Goal: Subscribe to service/newsletter

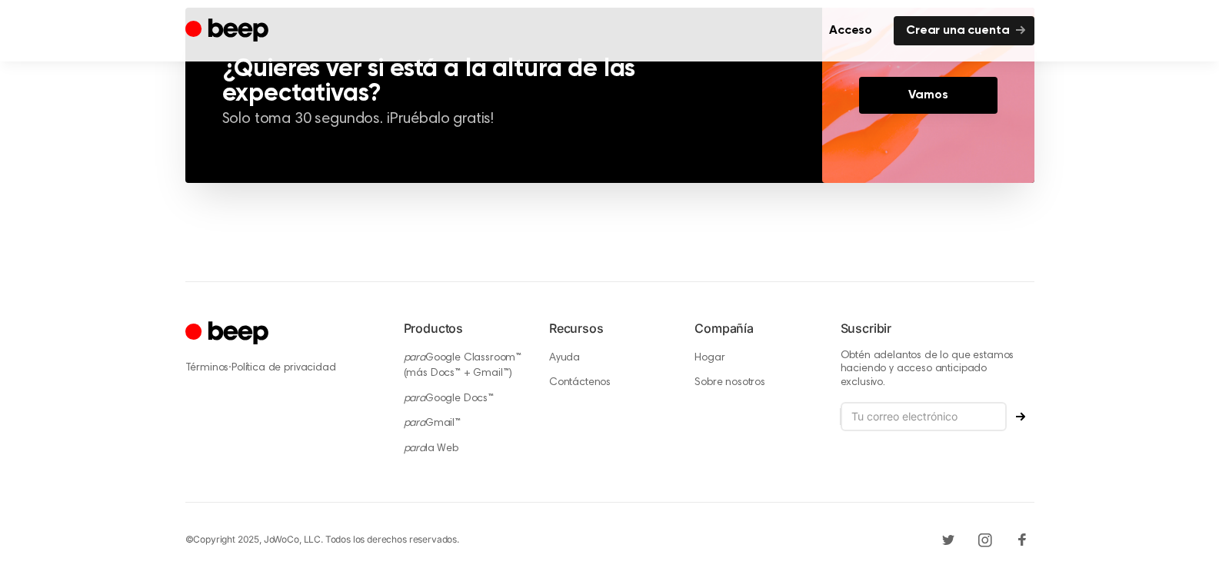
scroll to position [1234, 0]
click at [962, 401] on input "email" at bounding box center [924, 415] width 166 height 29
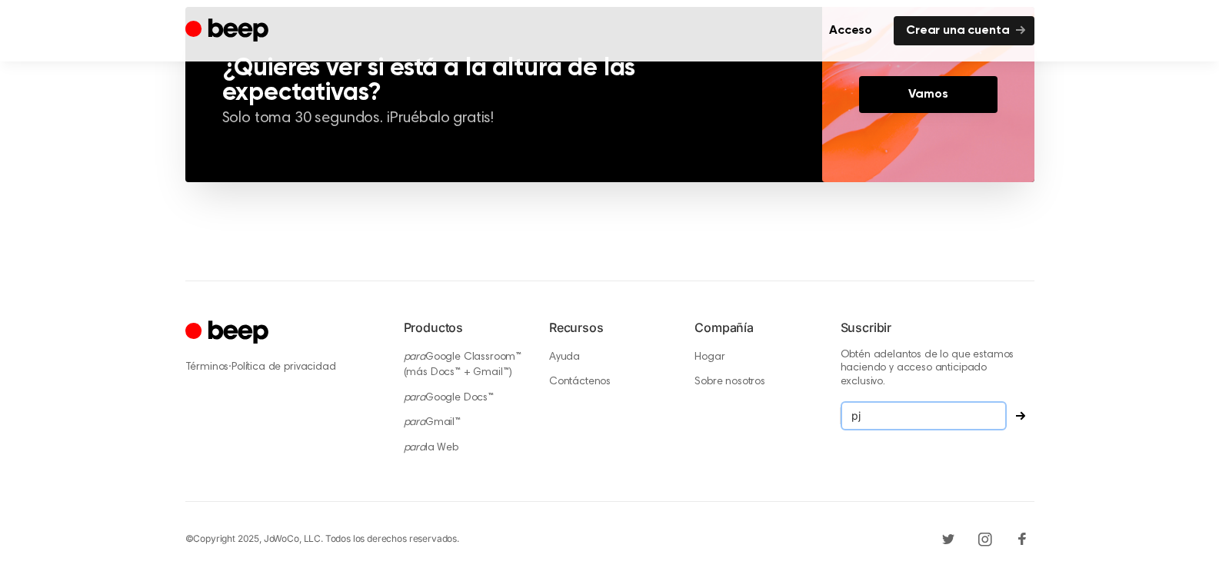
type input "p"
type input "[EMAIL_ADDRESS][DOMAIN_NAME]"
click at [1020, 412] on icon "Suscribir" at bounding box center [1020, 416] width 9 height 8
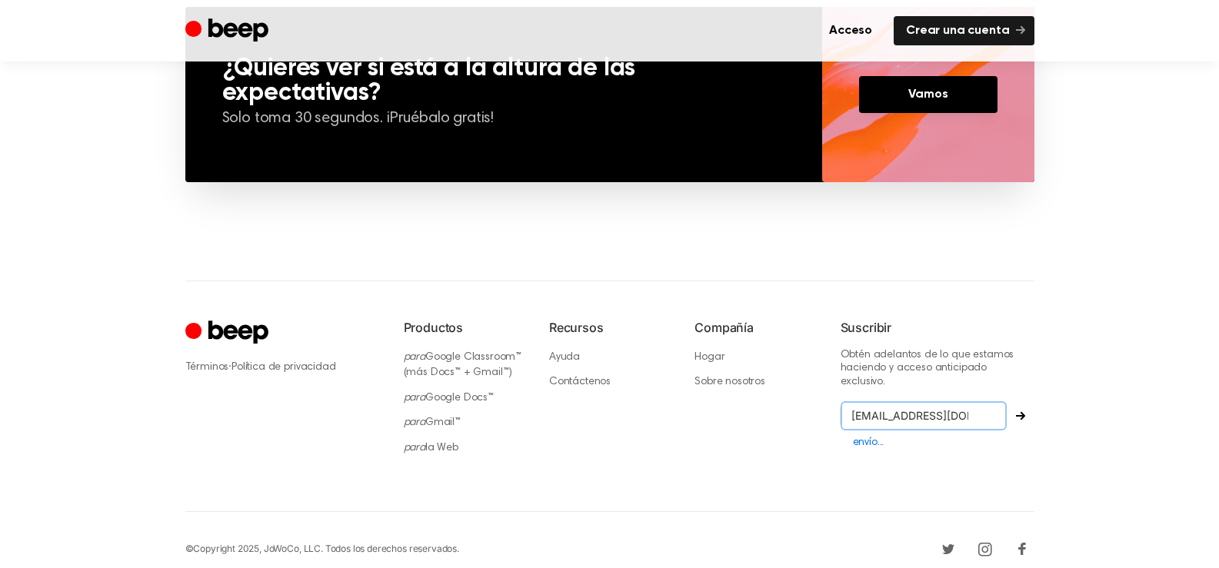
click at [994, 402] on input "[EMAIL_ADDRESS][DOMAIN_NAME]" at bounding box center [924, 415] width 166 height 29
click at [985, 404] on input "[EMAIL_ADDRESS][DOMAIN_NAME]" at bounding box center [924, 415] width 166 height 29
click at [977, 404] on input "[EMAIL_ADDRESS][DOMAIN_NAME]" at bounding box center [924, 415] width 166 height 29
click at [953, 404] on input "[EMAIL_ADDRESS][DOMAIN_NAME]" at bounding box center [924, 415] width 166 height 29
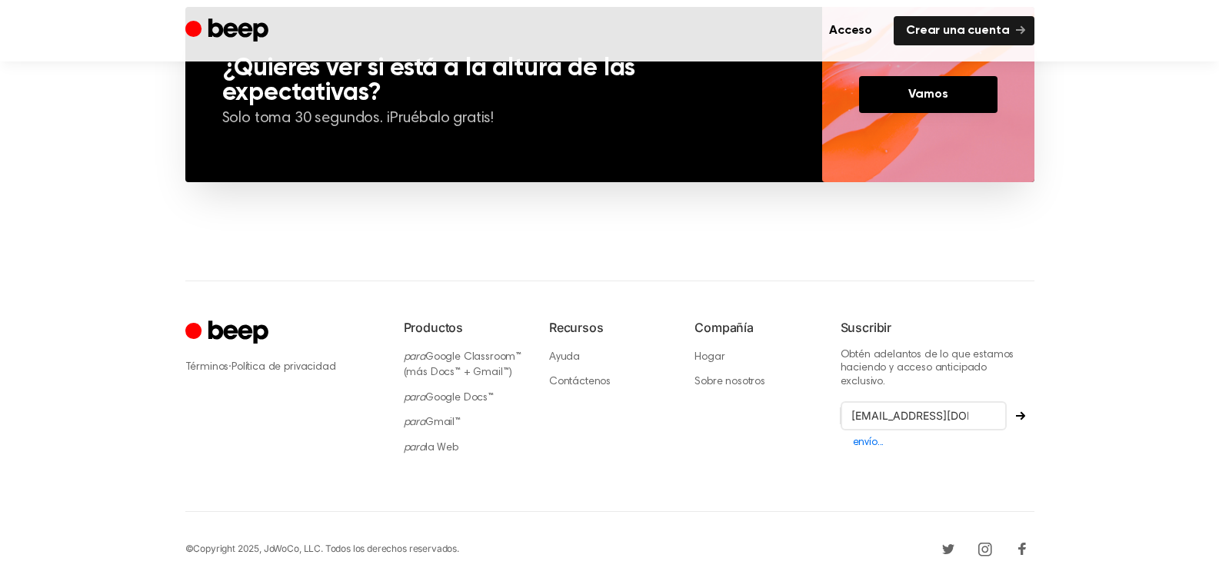
click at [1021, 412] on icon "Suscribir" at bounding box center [1020, 416] width 9 height 8
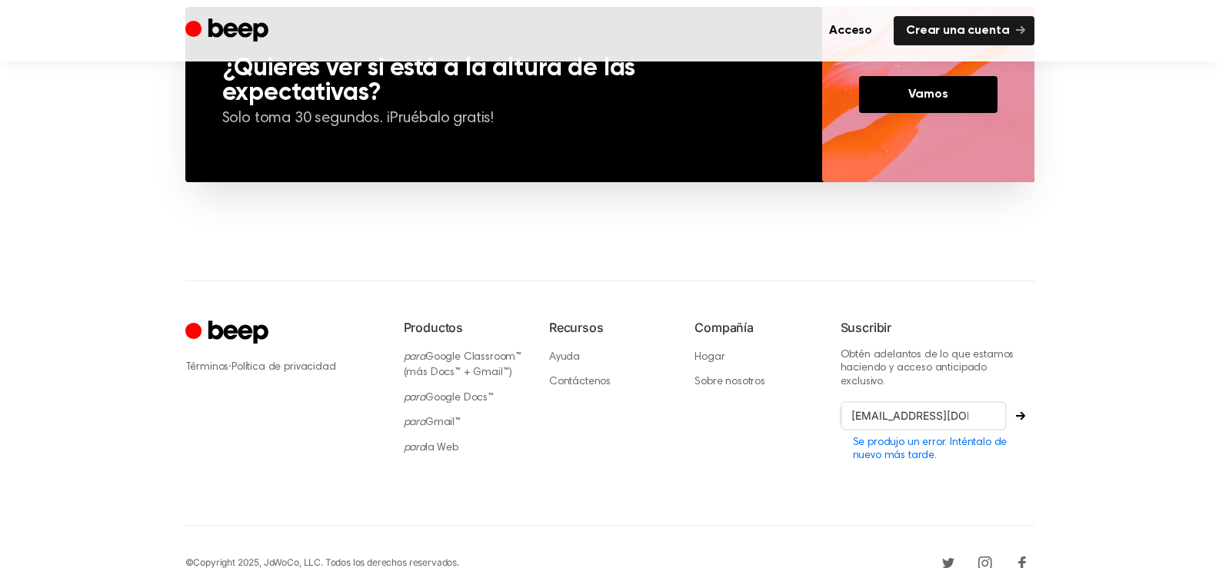
click at [1016, 411] on icon "Suscribir" at bounding box center [1020, 415] width 9 height 9
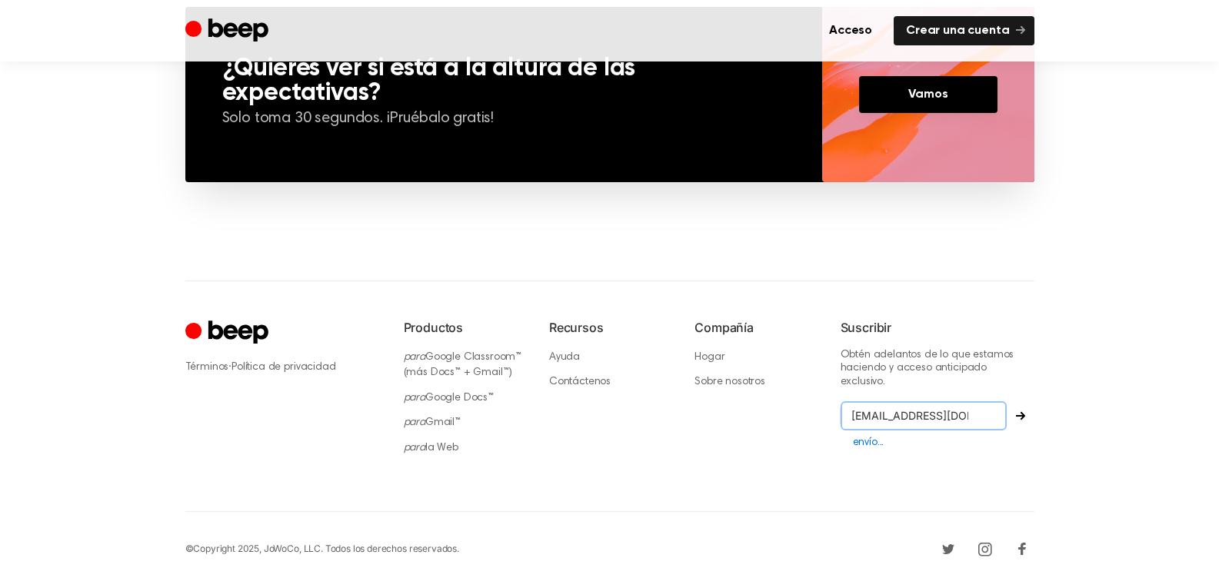
click at [980, 408] on input "[EMAIL_ADDRESS][DOMAIN_NAME]" at bounding box center [924, 415] width 166 height 29
drag, startPoint x: 948, startPoint y: 402, endPoint x: 991, endPoint y: 404, distance: 43.1
click at [991, 404] on input "[EMAIL_ADDRESS][DOMAIN_NAME]" at bounding box center [924, 415] width 166 height 29
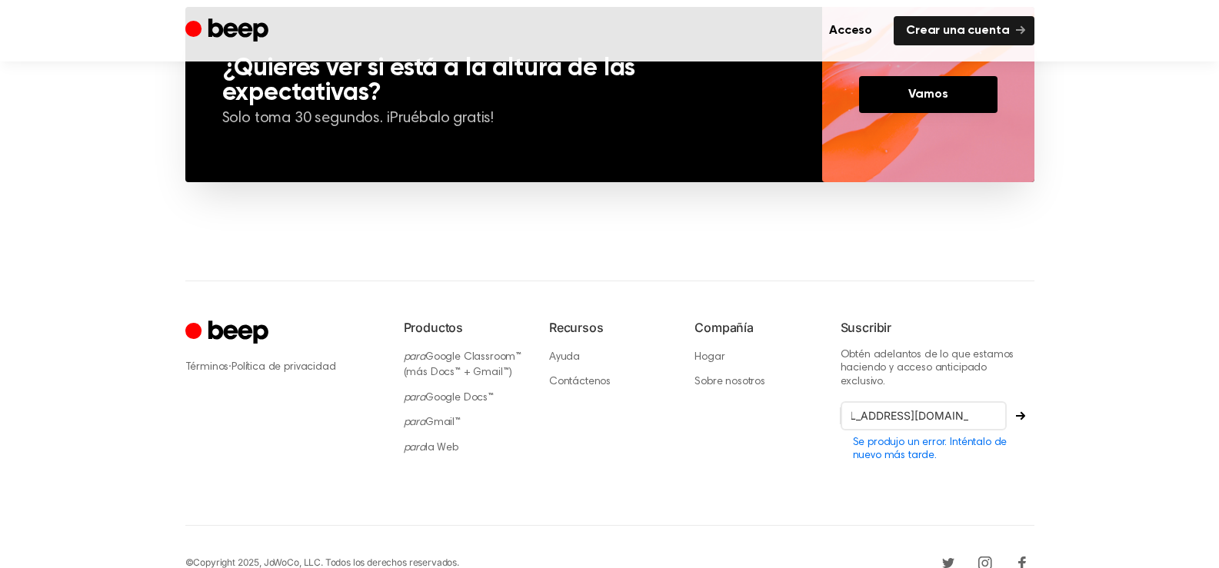
scroll to position [0, 0]
click at [1097, 385] on footer "Términos · Política de privacidad Productos para Google Classroom™ (más Docs™ +…" at bounding box center [609, 440] width 1219 height 319
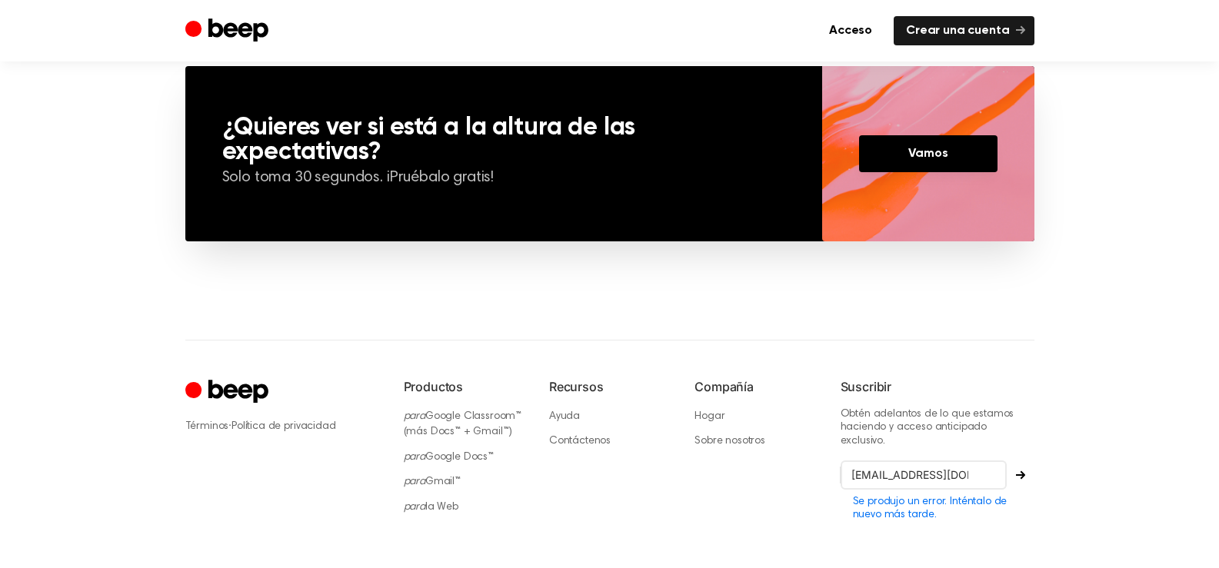
scroll to position [1252, 0]
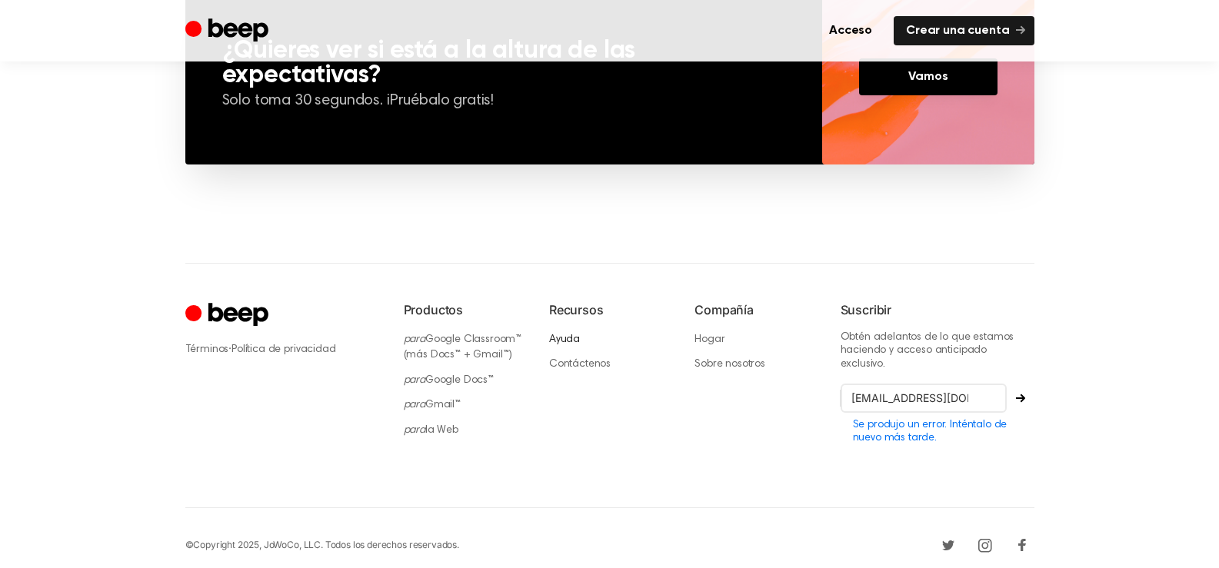
click at [570, 341] on font "Ayuda" at bounding box center [564, 340] width 31 height 11
click at [1145, 348] on footer "Términos · Política de privacidad Productos para Google Classroom™ (más Docs™ +…" at bounding box center [609, 422] width 1219 height 319
click at [691, 221] on section "¿Quieres ver si está a la altura de las expectativas? Solo toma 30 segundos. ¡P…" at bounding box center [610, 107] width 886 height 237
click at [430, 343] on font "Google Classroom™ (más Docs™ + Gmail™)" at bounding box center [463, 348] width 118 height 27
